Goal: Task Accomplishment & Management: Use online tool/utility

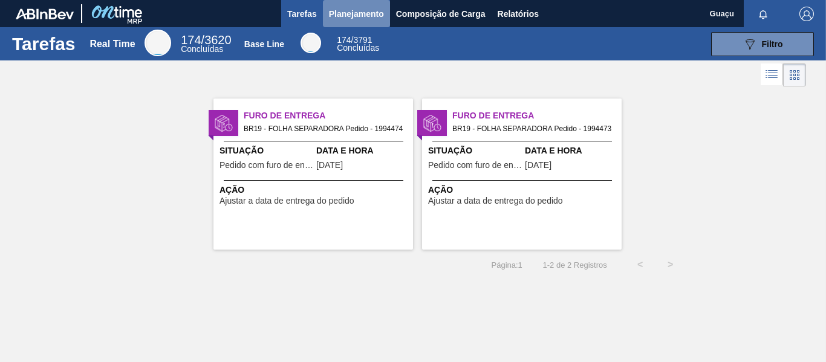
click at [345, 11] on span "Planejamento" at bounding box center [356, 14] width 55 height 15
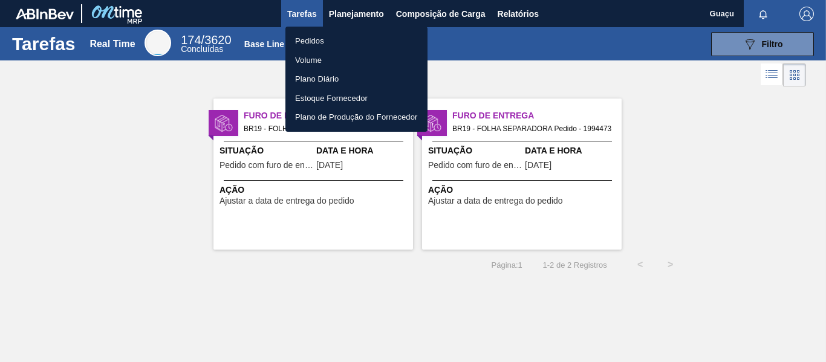
click at [317, 40] on li "Pedidos" at bounding box center [356, 40] width 142 height 19
